Goal: Task Accomplishment & Management: Manage account settings

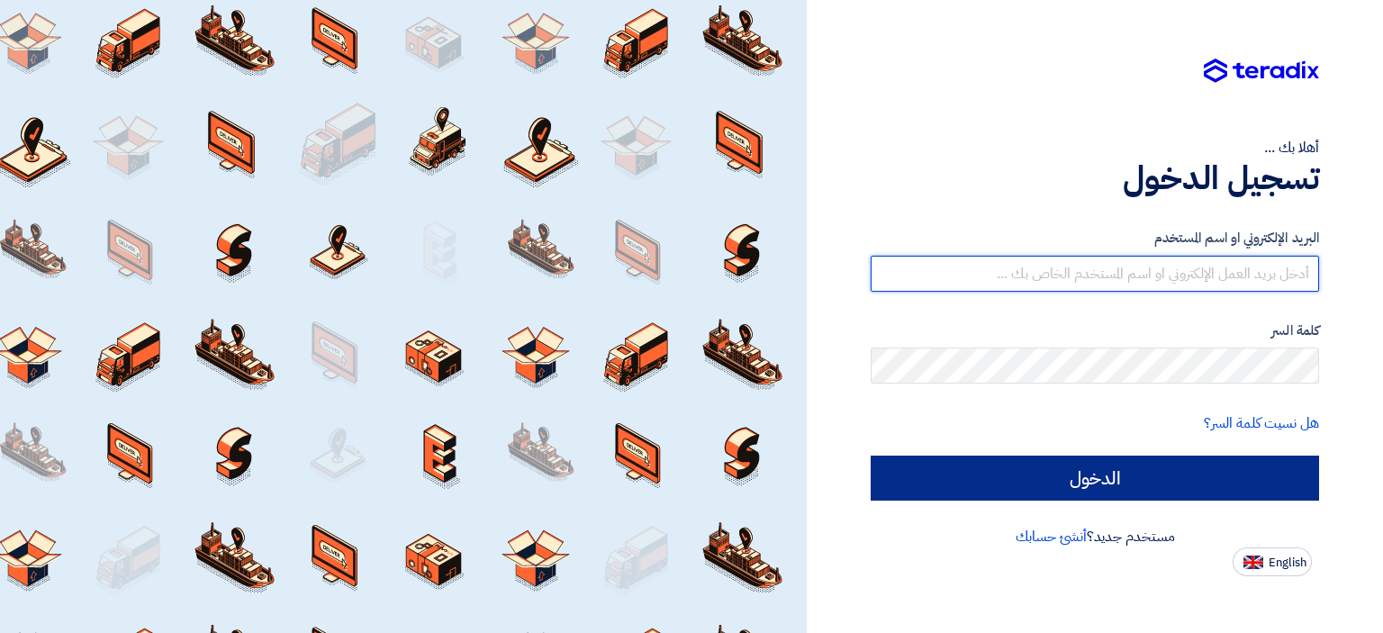
type input "[DOMAIN_NAME][EMAIL_ADDRESS][DOMAIN_NAME]"
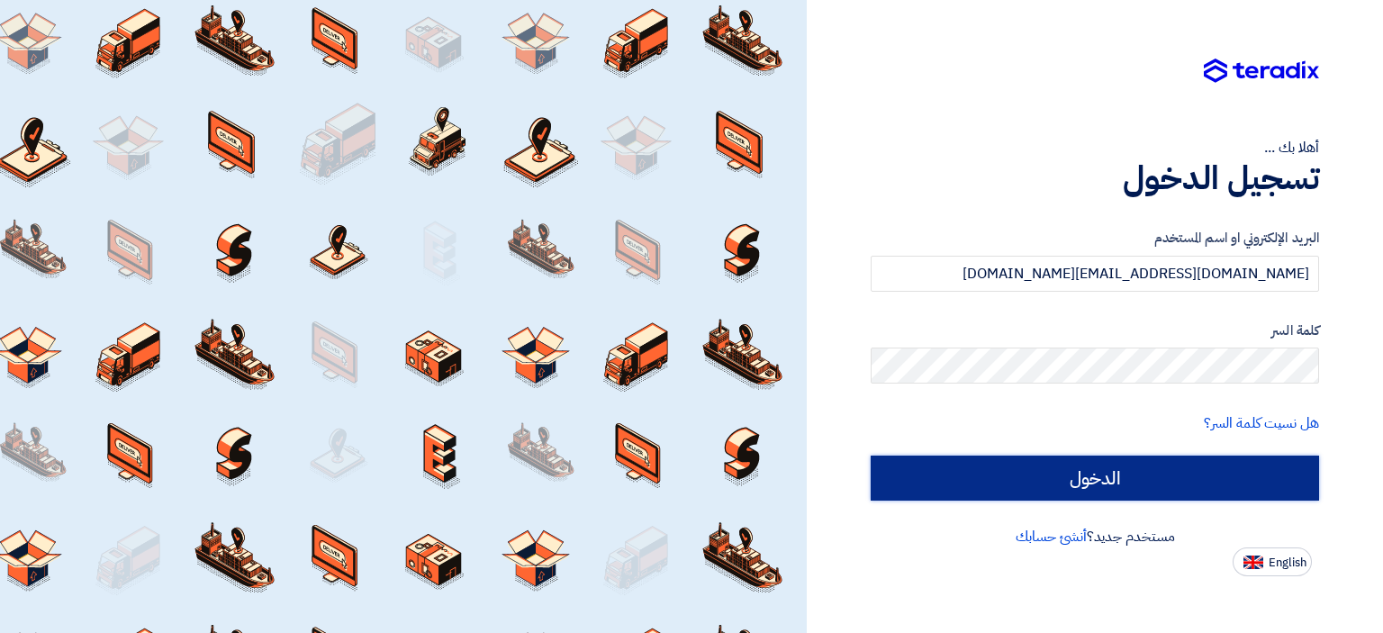
click at [1059, 474] on input "الدخول" at bounding box center [1094, 477] width 448 height 45
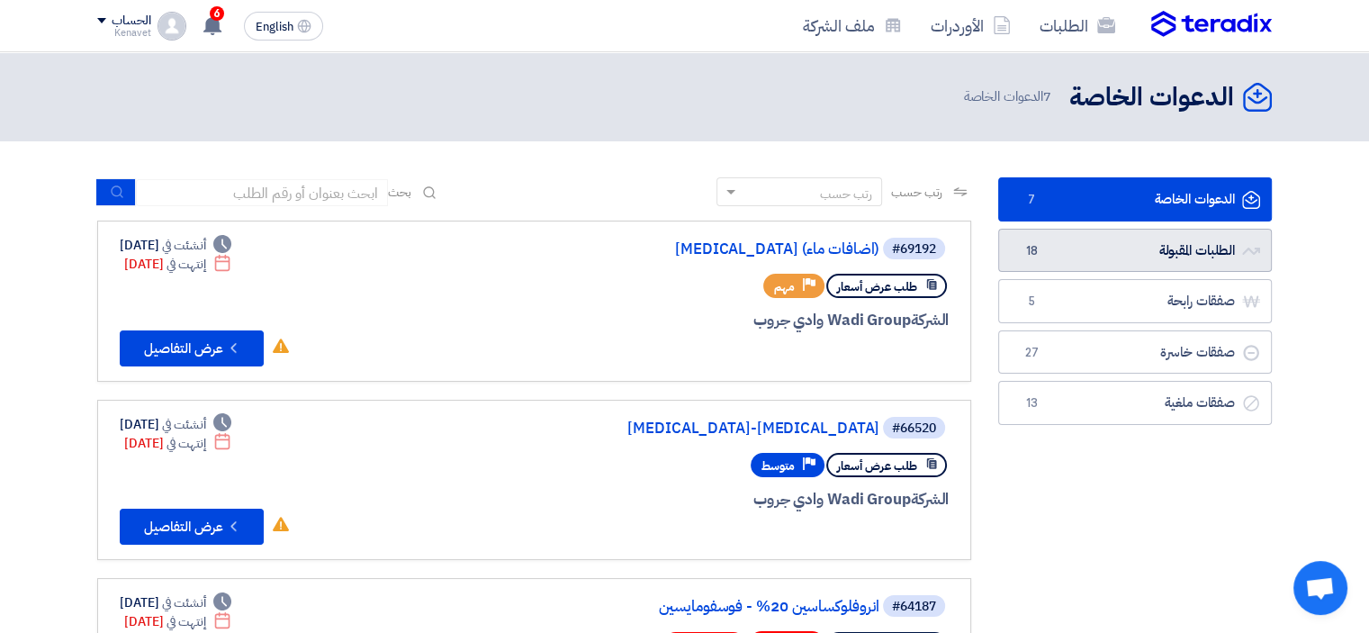
click at [1195, 263] on link "الطلبات المقبولة الطلبات المقبولة 18" at bounding box center [1135, 251] width 274 height 44
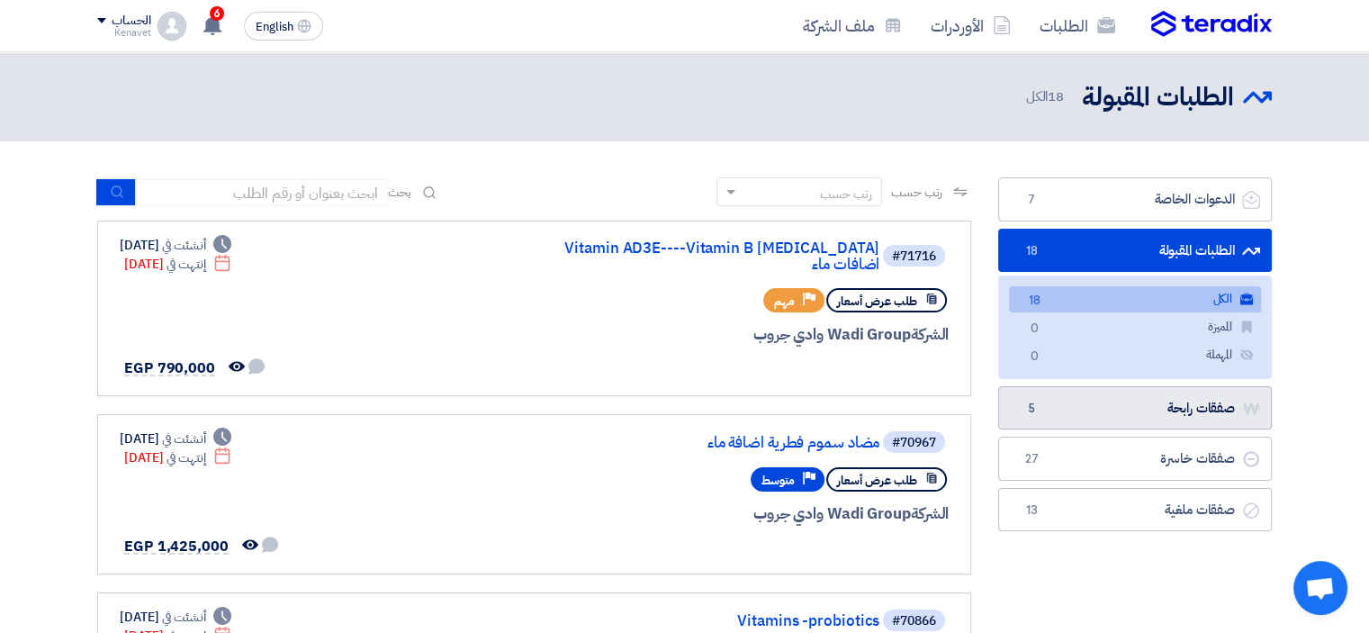
click at [1182, 406] on link "صفقات رابحة صفقات رابحة 5" at bounding box center [1135, 408] width 274 height 44
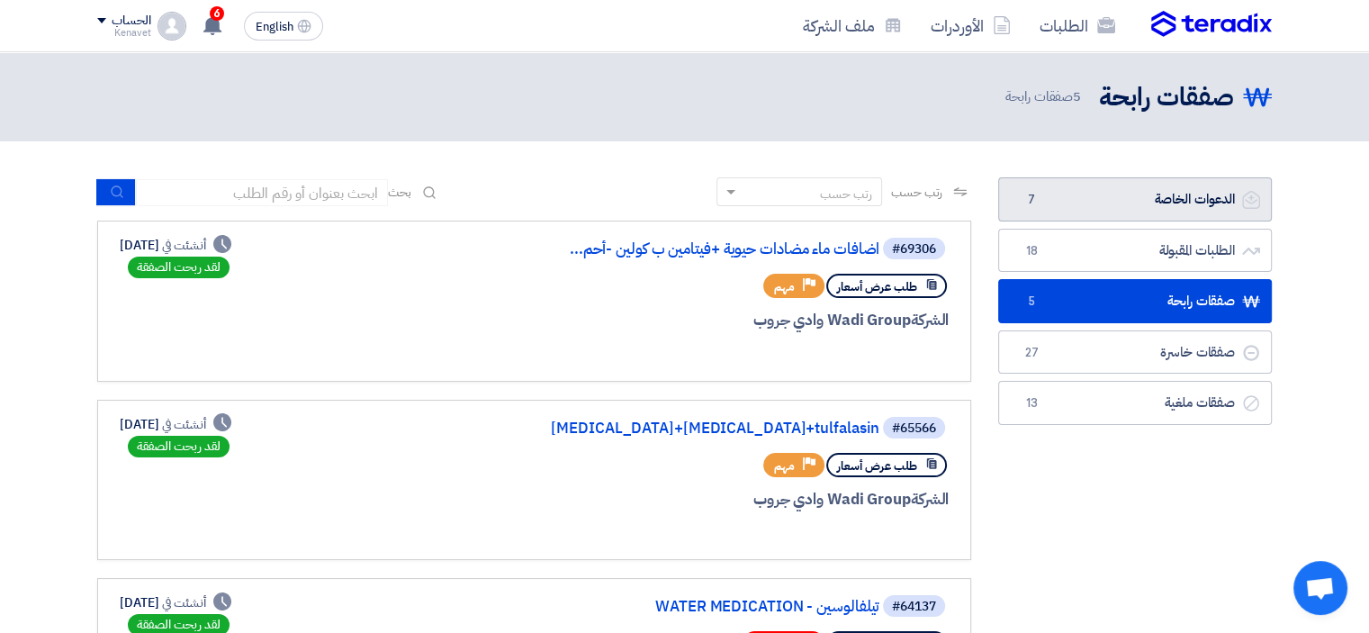
click at [1075, 203] on link "الدعوات الخاصة الدعوات الخاصة 7" at bounding box center [1135, 199] width 274 height 44
